Goal: Task Accomplishment & Management: Complete application form

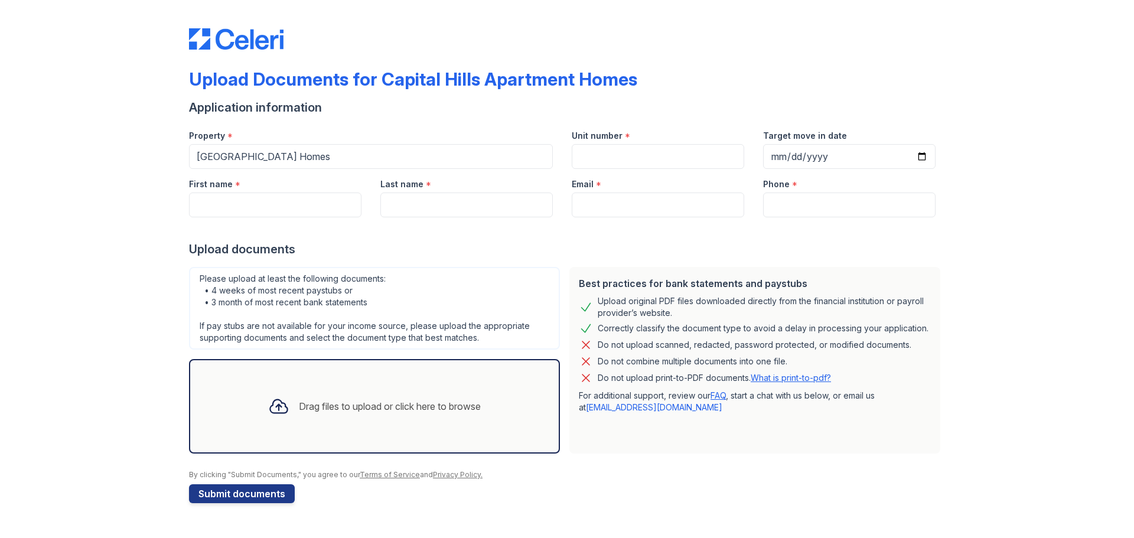
click at [637, 136] on div "Unit number *" at bounding box center [658, 132] width 172 height 24
click at [632, 150] on input "Unit number" at bounding box center [658, 156] width 172 height 25
type input "1112"
click at [926, 158] on input "Target move in date" at bounding box center [849, 156] width 172 height 25
type input "[DATE]"
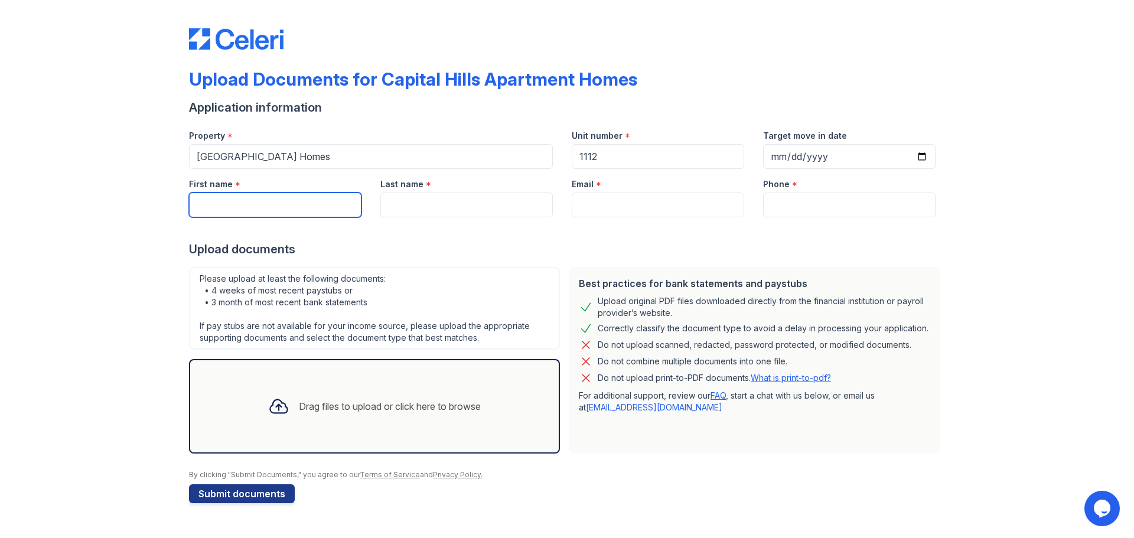
click at [317, 209] on input "First name" at bounding box center [275, 205] width 172 height 25
type input "[PERSON_NAME]"
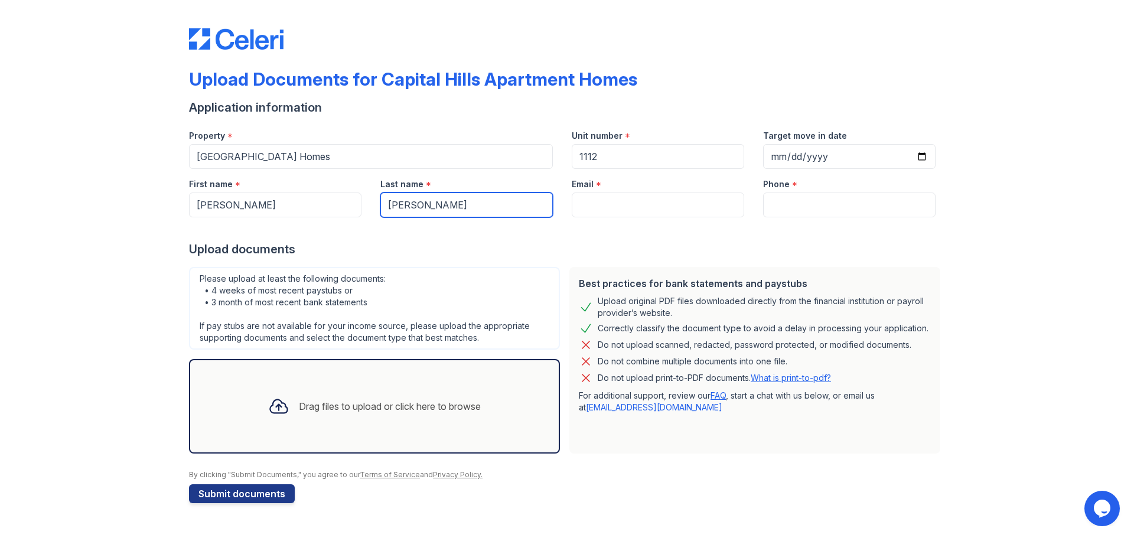
type input "[PERSON_NAME]"
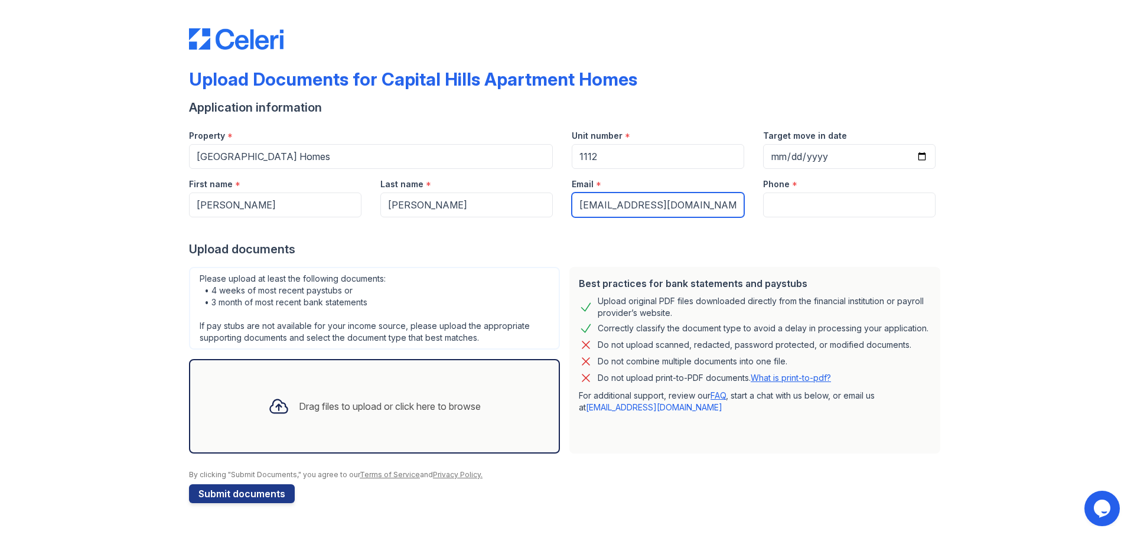
type input "[EMAIL_ADDRESS][DOMAIN_NAME]"
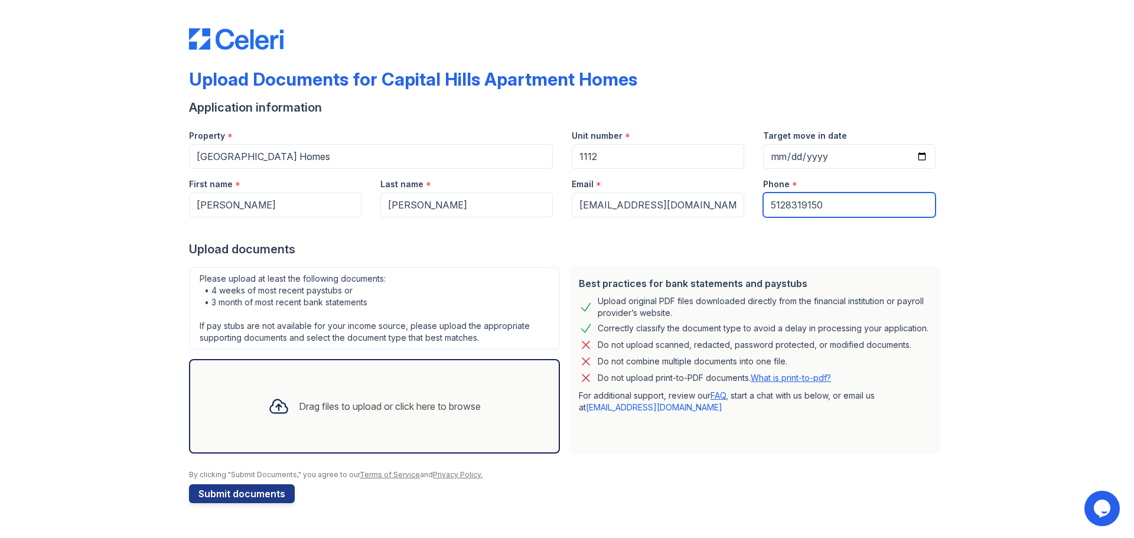
type input "5128319150"
click at [387, 382] on div "Drag files to upload or click here to browse" at bounding box center [374, 406] width 371 height 95
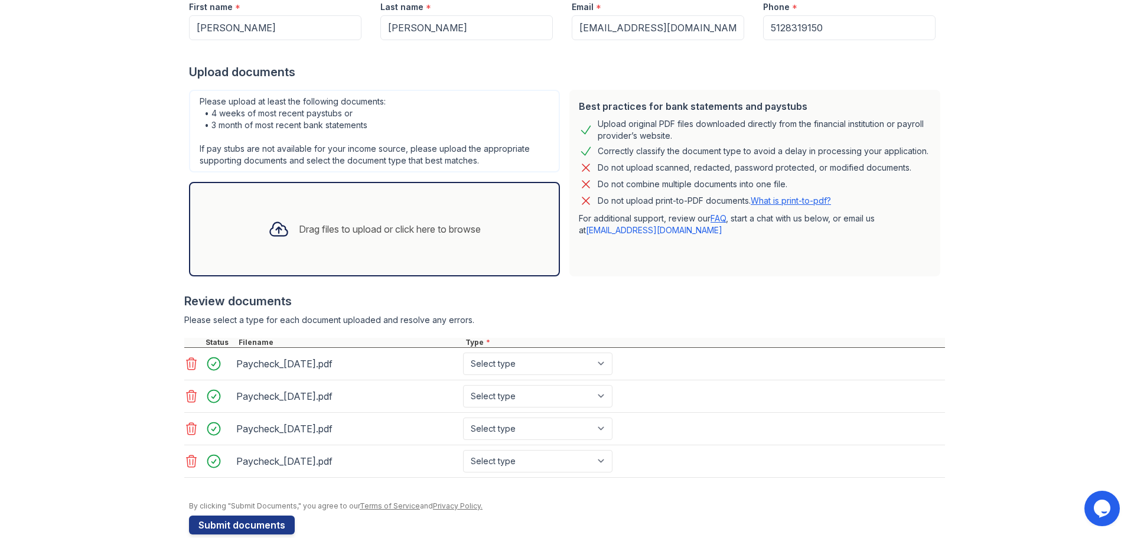
scroll to position [197, 0]
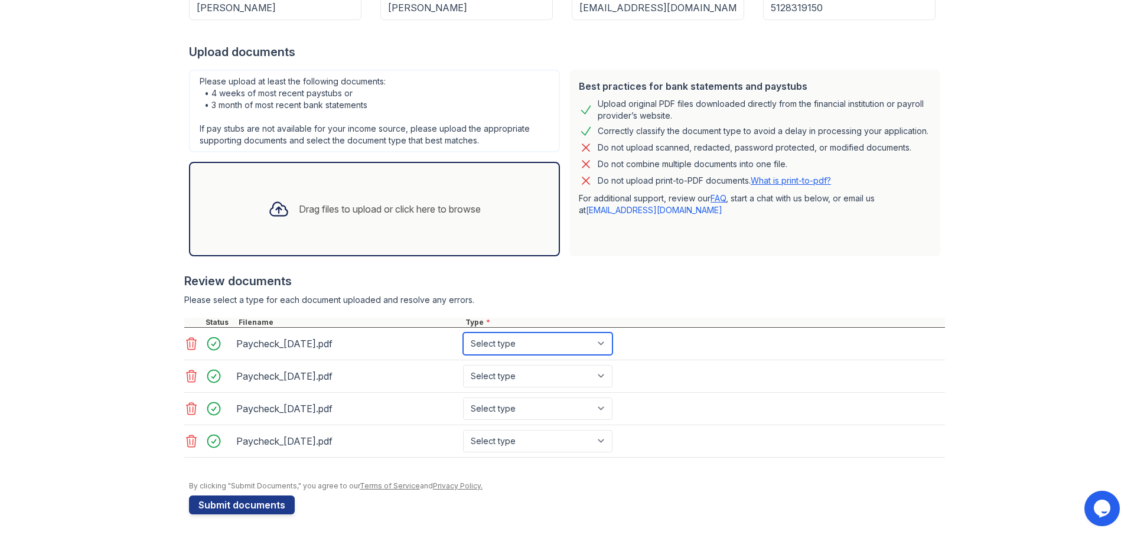
click at [605, 343] on select "Select type Paystub Bank Statement Offer Letter Tax Documents Benefit Award Let…" at bounding box center [537, 344] width 149 height 22
select select "paystub"
click at [463, 333] on select "Select type Paystub Bank Statement Offer Letter Tax Documents Benefit Award Let…" at bounding box center [537, 344] width 149 height 22
click at [596, 375] on select "Select type Paystub Bank Statement Offer Letter Tax Documents Benefit Award Let…" at bounding box center [537, 376] width 149 height 22
select select "paystub"
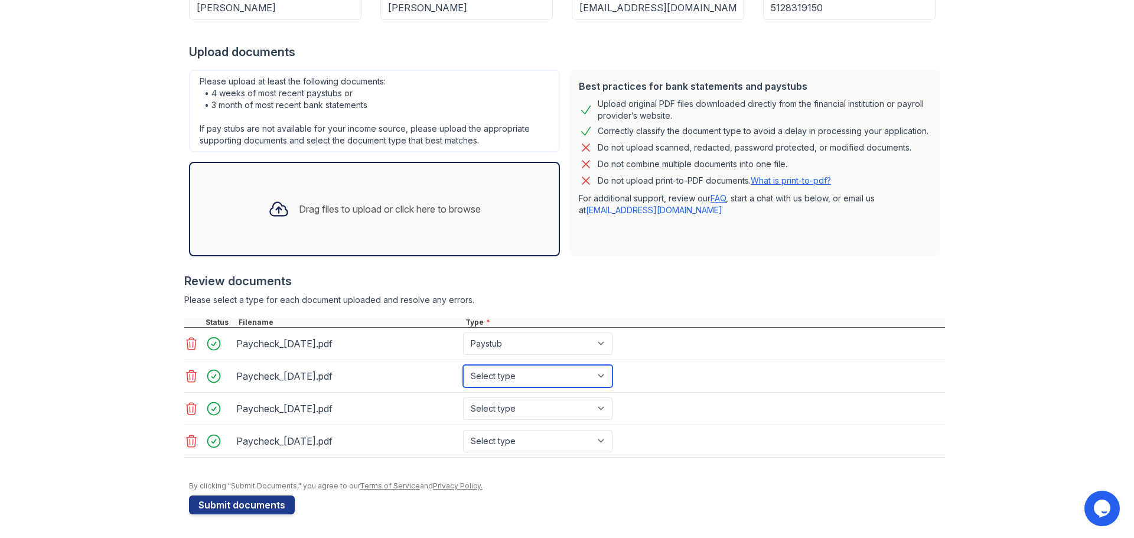
click at [463, 365] on select "Select type Paystub Bank Statement Offer Letter Tax Documents Benefit Award Let…" at bounding box center [537, 376] width 149 height 22
click at [607, 409] on select "Select type Paystub Bank Statement Offer Letter Tax Documents Benefit Award Let…" at bounding box center [537, 409] width 149 height 22
select select "paystub"
click at [463, 398] on select "Select type Paystub Bank Statement Offer Letter Tax Documents Benefit Award Let…" at bounding box center [537, 409] width 149 height 22
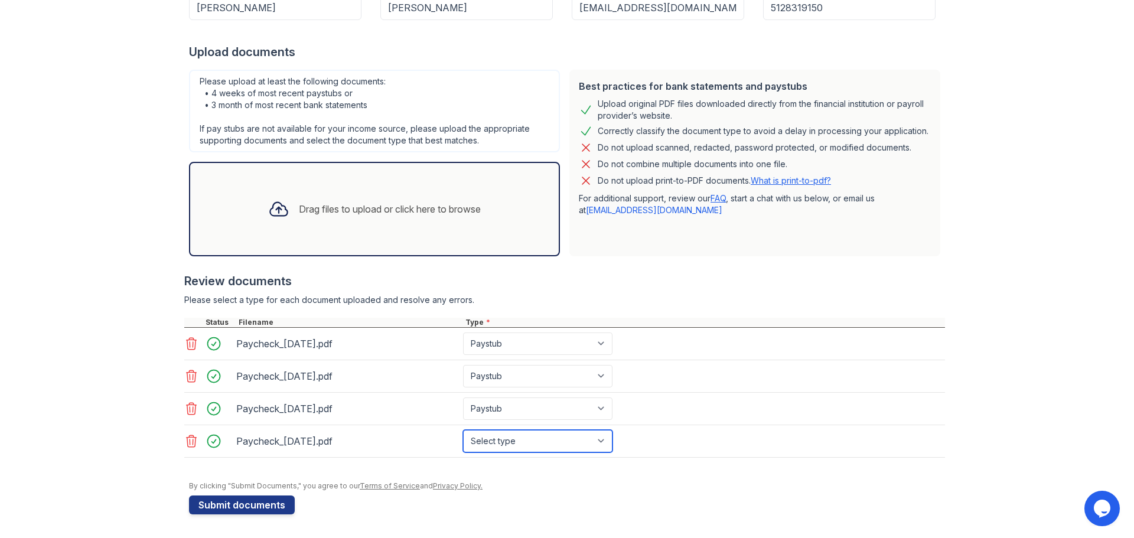
click at [597, 441] on select "Select type Paystub Bank Statement Offer Letter Tax Documents Benefit Award Let…" at bounding box center [537, 441] width 149 height 22
select select "paystub"
click at [463, 430] on select "Select type Paystub Bank Statement Offer Letter Tax Documents Benefit Award Let…" at bounding box center [537, 441] width 149 height 22
click at [519, 486] on div "By clicking "Submit Documents," you agree to our Terms of Service and Privacy P…" at bounding box center [567, 485] width 756 height 9
click at [252, 500] on button "Submit documents" at bounding box center [242, 505] width 106 height 19
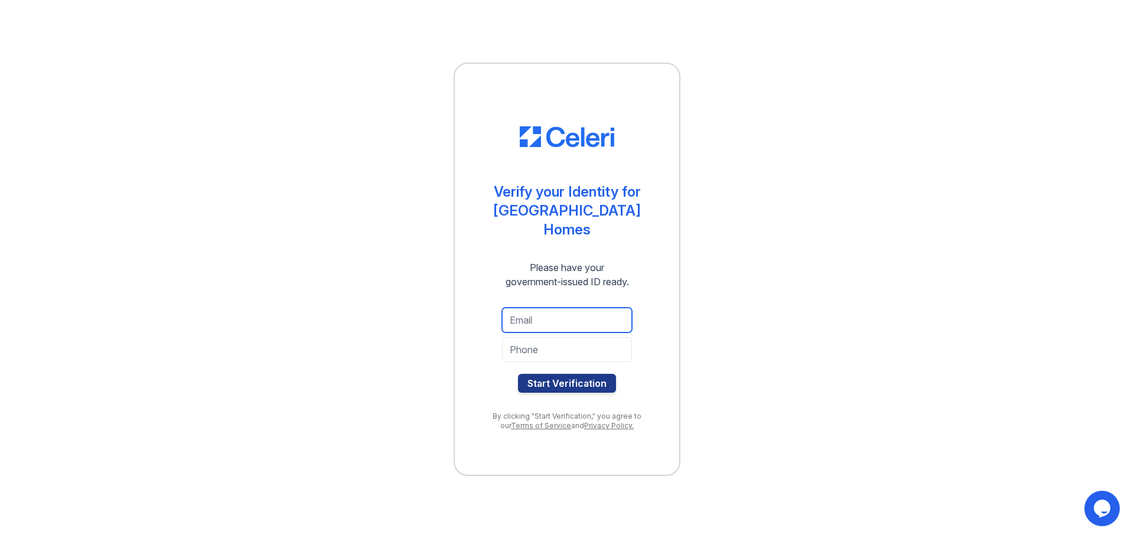
click at [553, 323] on input "email" at bounding box center [567, 320] width 130 height 25
type input "sbingham@yahoo.com"
type input "5128319150"
click at [575, 380] on button "Start Verification" at bounding box center [567, 383] width 98 height 19
